Goal: Transaction & Acquisition: Purchase product/service

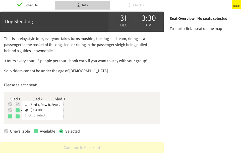
click at [17, 110] on div at bounding box center [18, 110] width 4 height 4
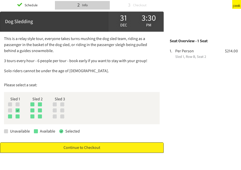
click at [100, 150] on link "Continue to Checkout" at bounding box center [82, 147] width 164 height 11
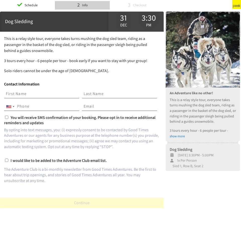
click at [33, 91] on input "text" at bounding box center [41, 94] width 75 height 9
type input "[PERSON_NAME]"
type input "4104906105"
type input "[EMAIL_ADDRESS][DOMAIN_NAME]"
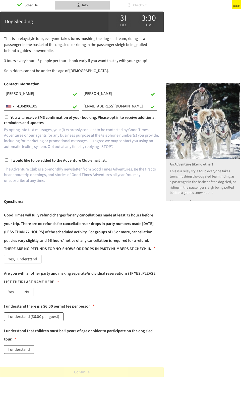
click at [7, 117] on input "You will receive SMS confirmation of your booking. Please opt in to receive add…" at bounding box center [6, 116] width 3 height 3
checkbox input "true"
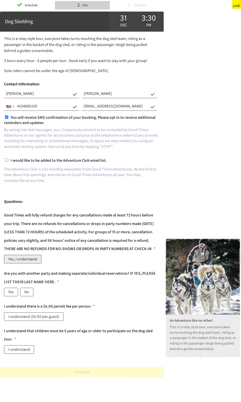
click at [21, 161] on label "Yes, I understand" at bounding box center [22, 259] width 37 height 9
click at [13, 161] on label "Yes" at bounding box center [11, 291] width 14 height 9
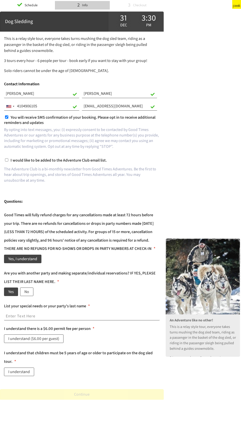
click at [40, 161] on input "text" at bounding box center [82, 316] width 156 height 9
click at [69, 161] on label "Are you with another party and making separate/individual reservations? IF YES,…" at bounding box center [82, 277] width 156 height 17
click at [44, 161] on div "Yes No" at bounding box center [82, 292] width 156 height 11
click at [47, 161] on div "Yes No" at bounding box center [82, 292] width 156 height 11
click at [22, 161] on input "text" at bounding box center [82, 316] width 156 height 9
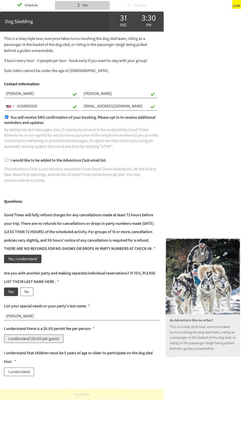
type input "[PERSON_NAME]"
click at [43, 161] on label "I understand ($6.00 per guest)" at bounding box center [33, 338] width 59 height 9
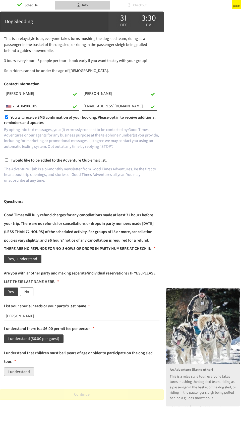
click at [21, 161] on label "I understand" at bounding box center [19, 372] width 30 height 9
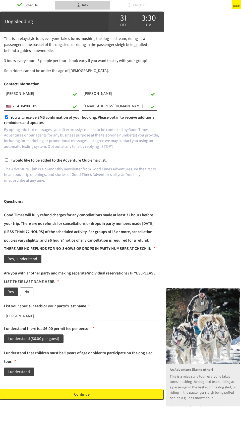
click at [92, 161] on link "Continue" at bounding box center [82, 394] width 164 height 11
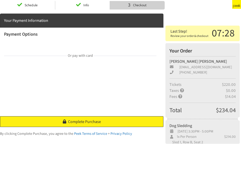
click at [89, 123] on span "Complete Purchase" at bounding box center [84, 122] width 33 height 6
